Goal: Participate in discussion

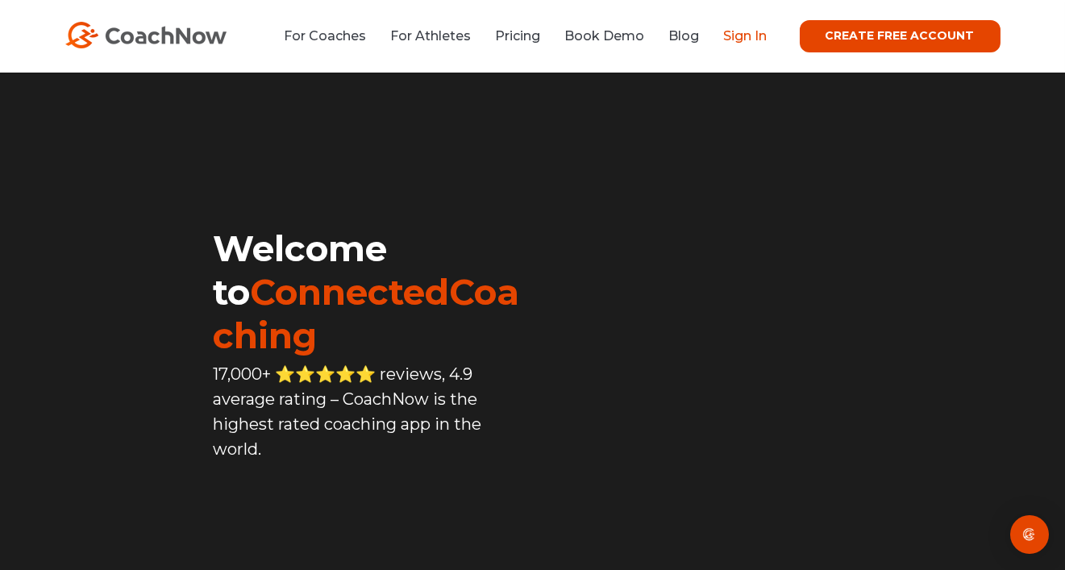
click at [761, 35] on link "Sign In" at bounding box center [746, 35] width 44 height 15
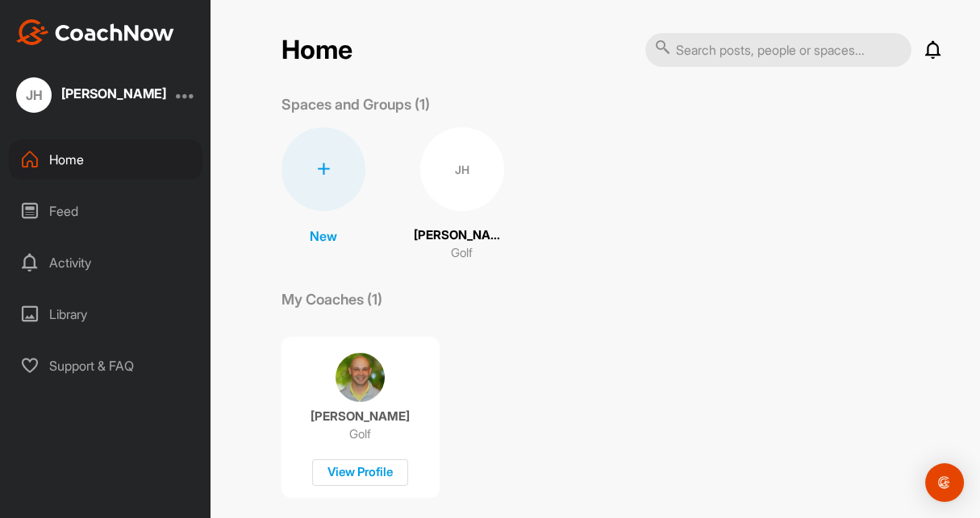
click at [930, 54] on icon at bounding box center [932, 49] width 19 height 19
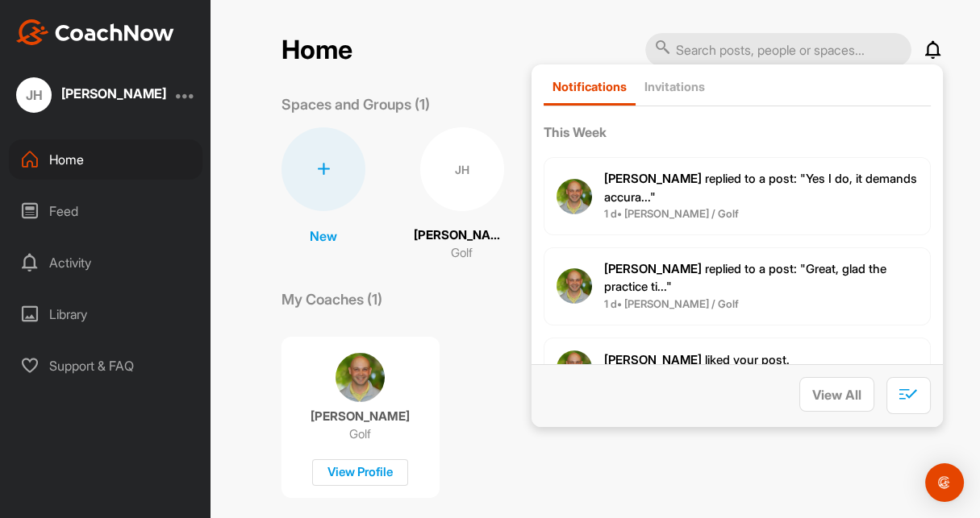
click at [761, 176] on span "[PERSON_NAME] replied to a post : "Yes I do, it demands accura..."" at bounding box center [760, 188] width 313 height 34
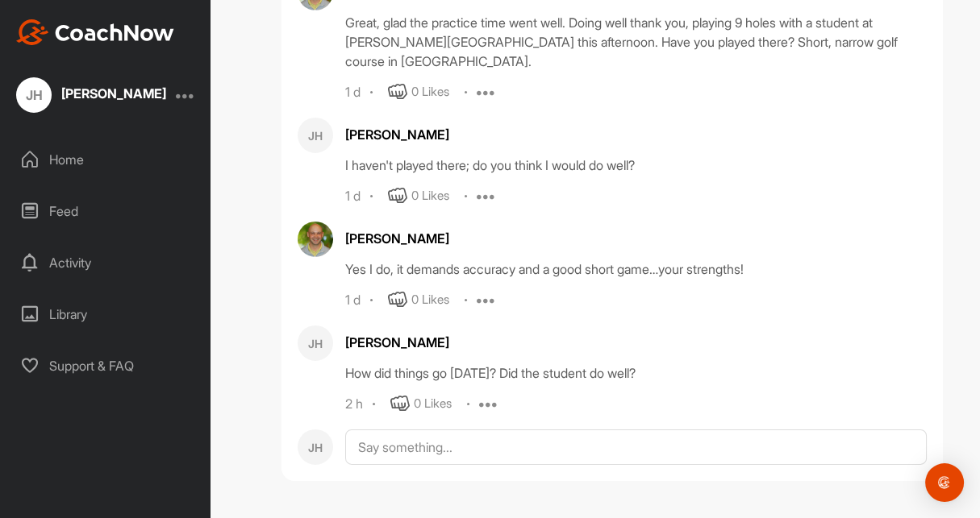
scroll to position [120870, 0]
